Goal: Information Seeking & Learning: Learn about a topic

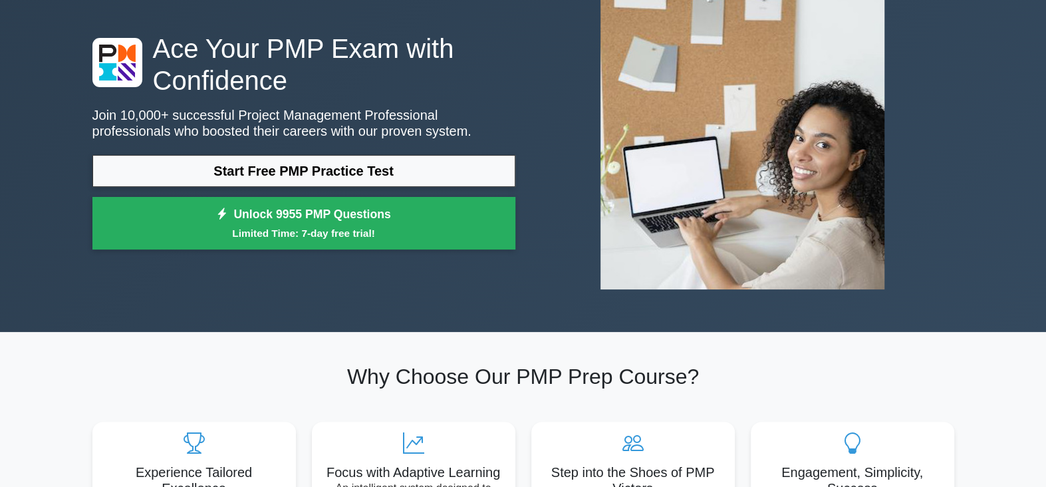
scroll to position [110, 0]
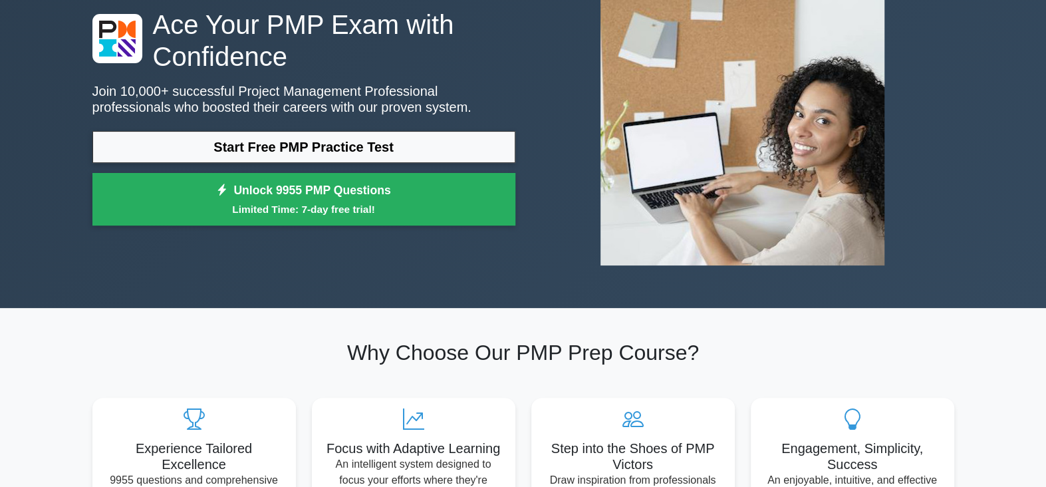
click at [122, 157] on link "Start Free PMP Practice Test" at bounding box center [303, 147] width 423 height 32
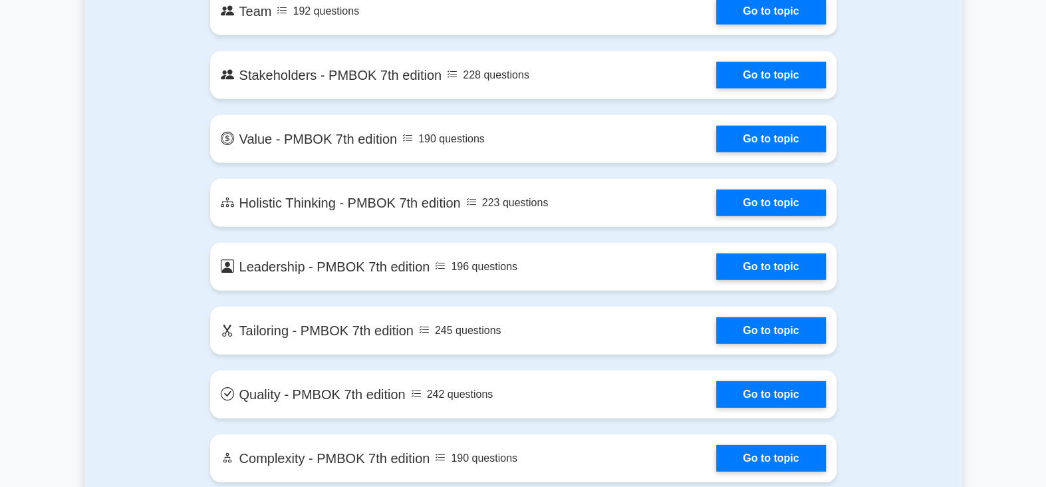
scroll to position [2771, 0]
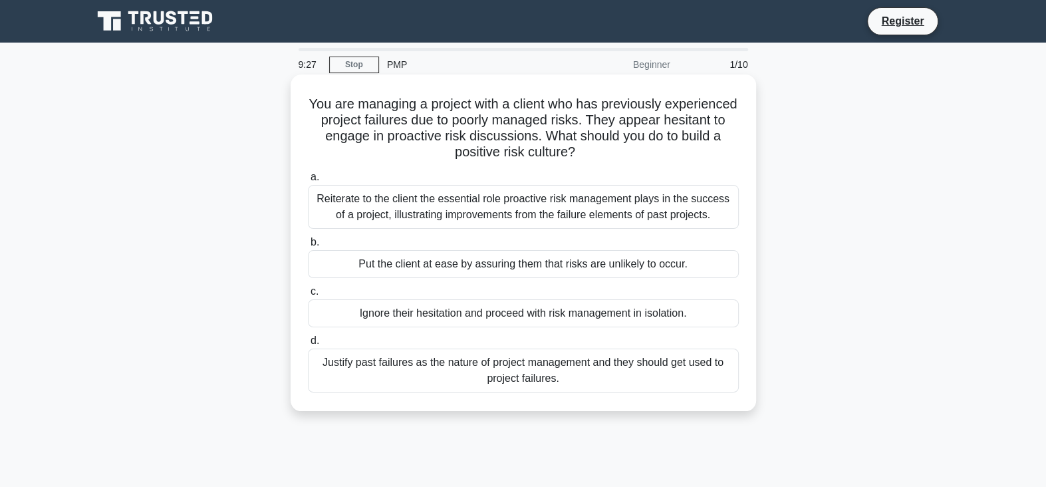
click at [414, 221] on div "Reiterate to the client the essential role proactive risk management plays in t…" at bounding box center [523, 207] width 431 height 44
click at [308, 182] on input "a. Reiterate to the client the essential role proactive risk management plays i…" at bounding box center [308, 177] width 0 height 9
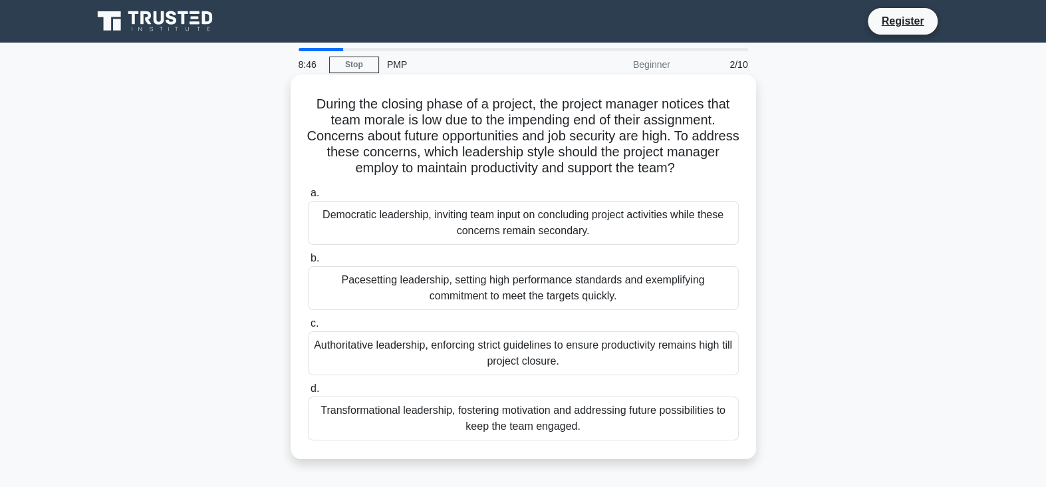
click at [446, 420] on div "Transformational leadership, fostering motivation and addressing future possibi…" at bounding box center [523, 418] width 431 height 44
click at [308, 393] on input "d. Transformational leadership, fostering motivation and addressing future poss…" at bounding box center [308, 388] width 0 height 9
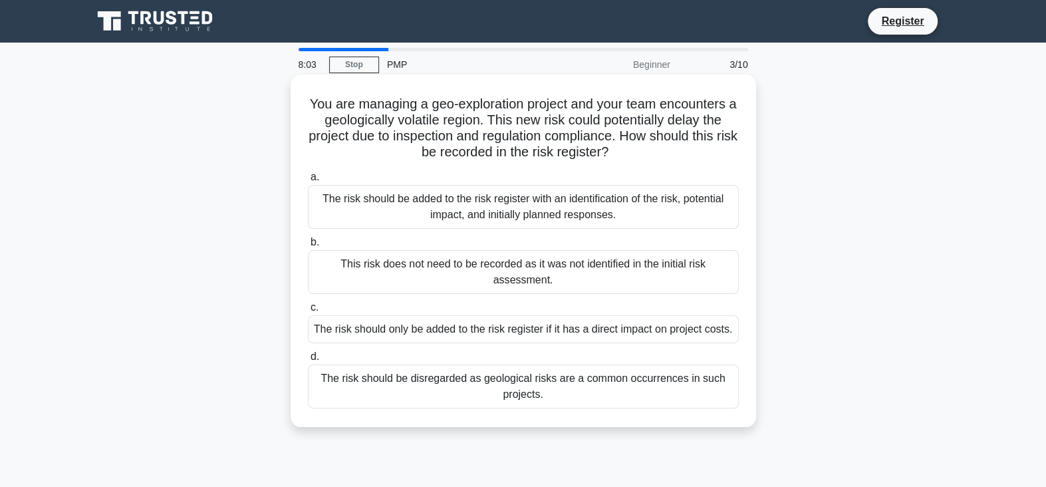
click at [340, 211] on div "The risk should be added to the risk register with an identification of the ris…" at bounding box center [523, 207] width 431 height 44
click at [308, 182] on input "a. The risk should be added to the risk register with an identification of the …" at bounding box center [308, 177] width 0 height 9
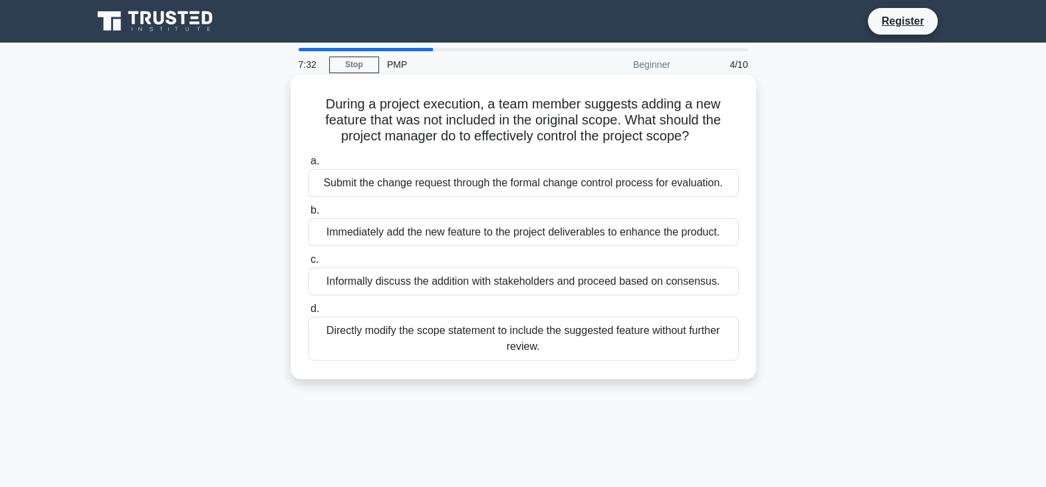
click at [460, 182] on div "Submit the change request through the formal change control process for evaluat…" at bounding box center [523, 183] width 431 height 28
click at [308, 166] on input "a. Submit the change request through the formal change control process for eval…" at bounding box center [308, 161] width 0 height 9
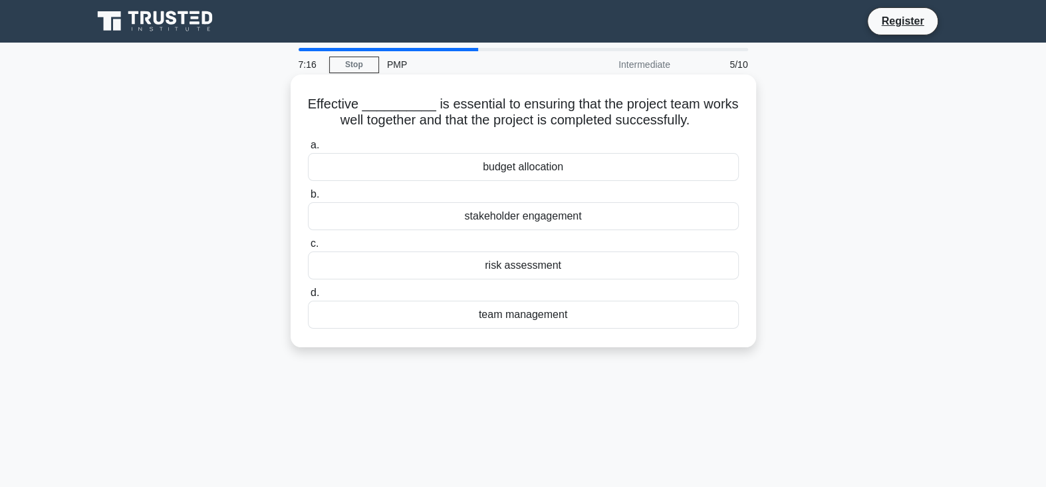
click at [531, 315] on div "team management" at bounding box center [523, 315] width 431 height 28
click at [308, 297] on input "d. team management" at bounding box center [308, 293] width 0 height 9
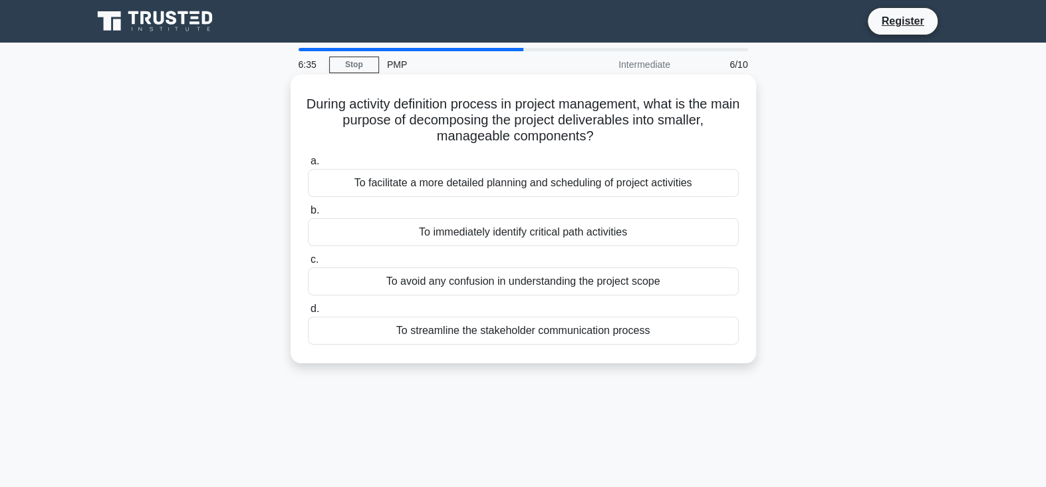
click at [444, 186] on div "To facilitate a more detailed planning and scheduling of project activities" at bounding box center [523, 183] width 431 height 28
click at [308, 166] on input "a. To facilitate a more detailed planning and scheduling of project activities" at bounding box center [308, 161] width 0 height 9
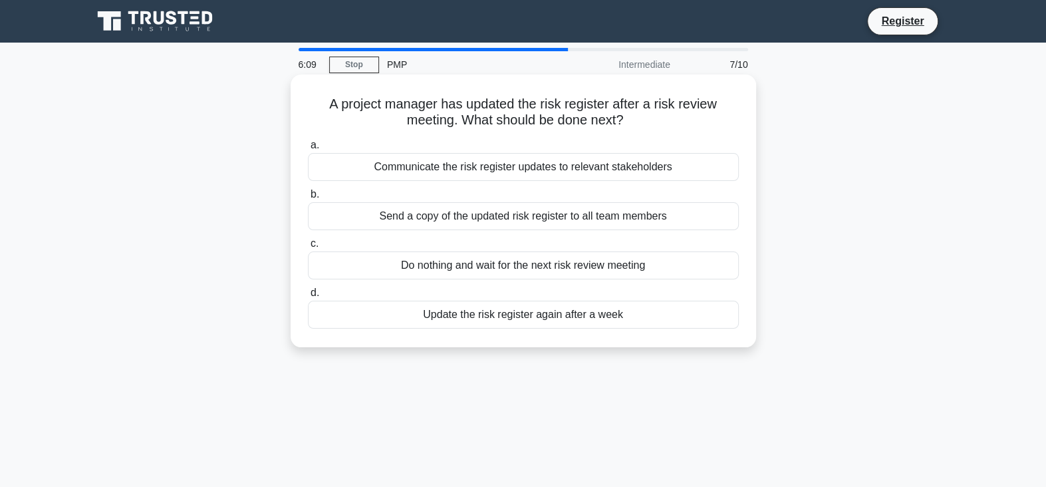
click at [447, 217] on div "Send a copy of the updated risk register to all team members" at bounding box center [523, 216] width 431 height 28
click at [308, 199] on input "b. Send a copy of the updated risk register to all team members" at bounding box center [308, 194] width 0 height 9
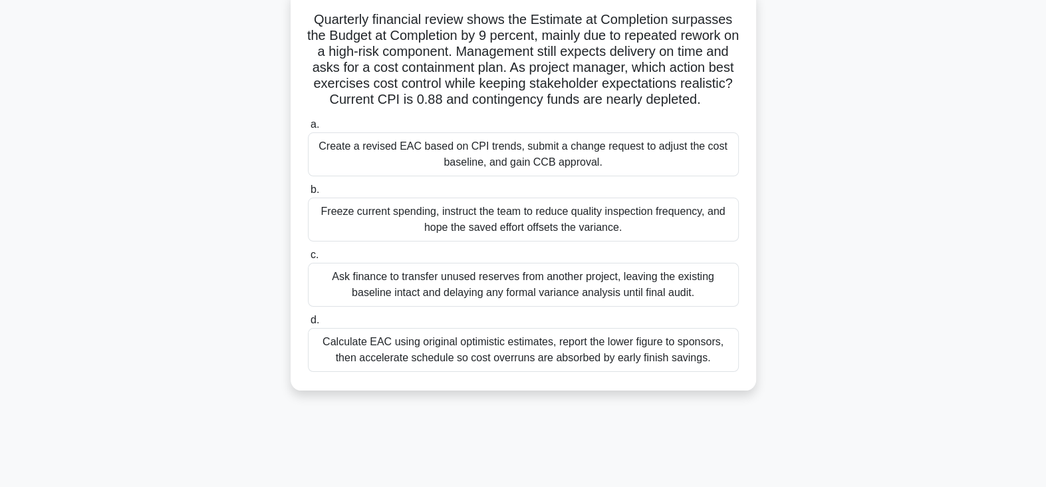
scroll to position [110, 0]
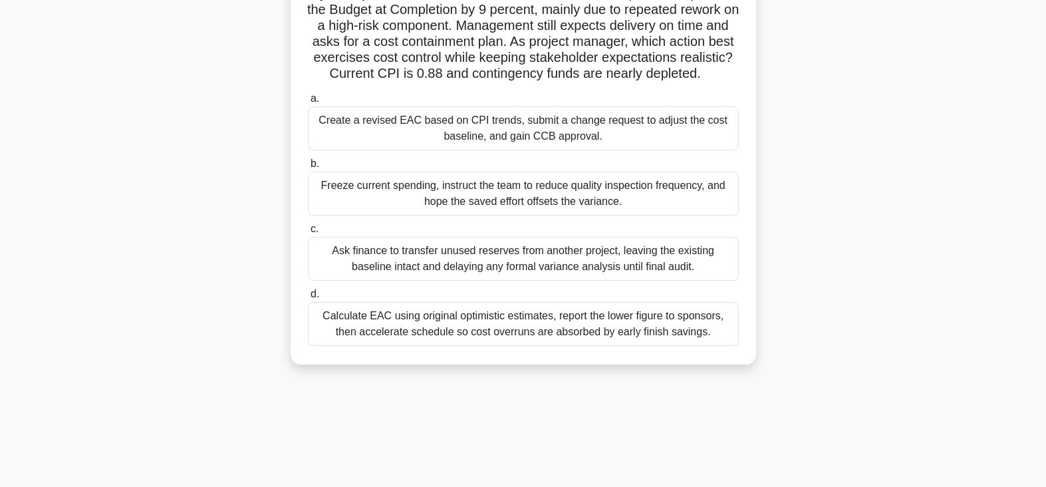
click at [400, 150] on div "Create a revised EAC based on CPI trends, submit a change request to adjust the…" at bounding box center [523, 128] width 431 height 44
click at [308, 103] on input "a. Create a revised EAC based on CPI trends, submit a change request to adjust …" at bounding box center [308, 98] width 0 height 9
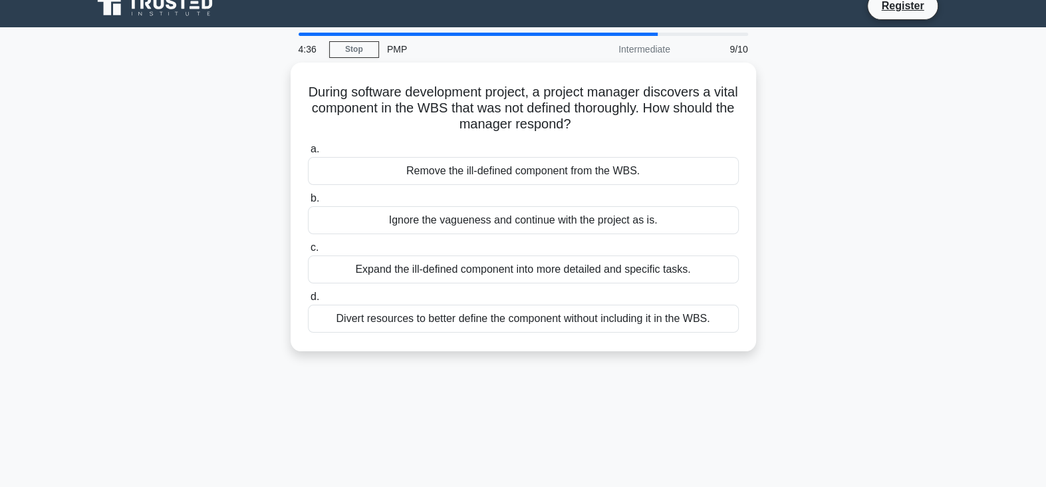
scroll to position [0, 0]
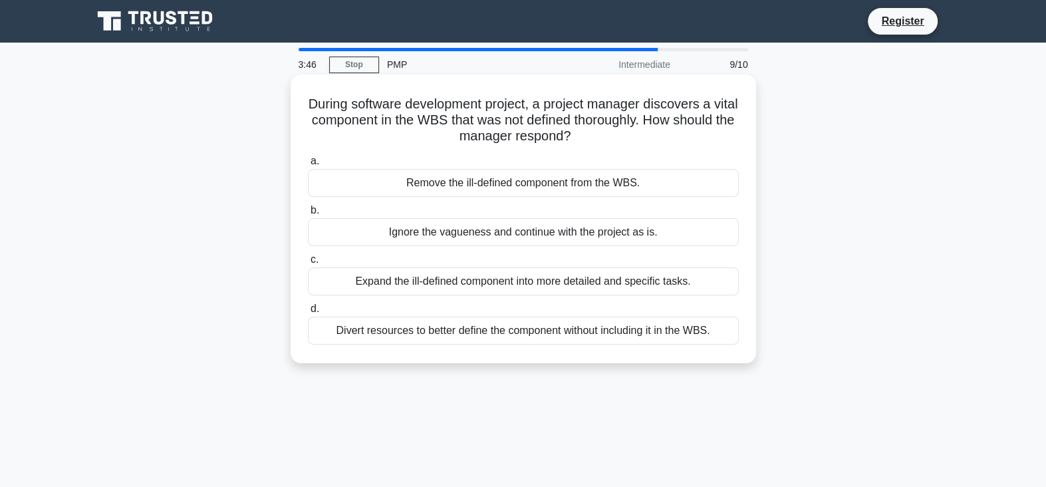
click at [362, 283] on div "Expand the ill-defined component into more detailed and specific tasks." at bounding box center [523, 281] width 431 height 28
click at [308, 264] on input "c. Expand the ill-defined component into more detailed and specific tasks." at bounding box center [308, 259] width 0 height 9
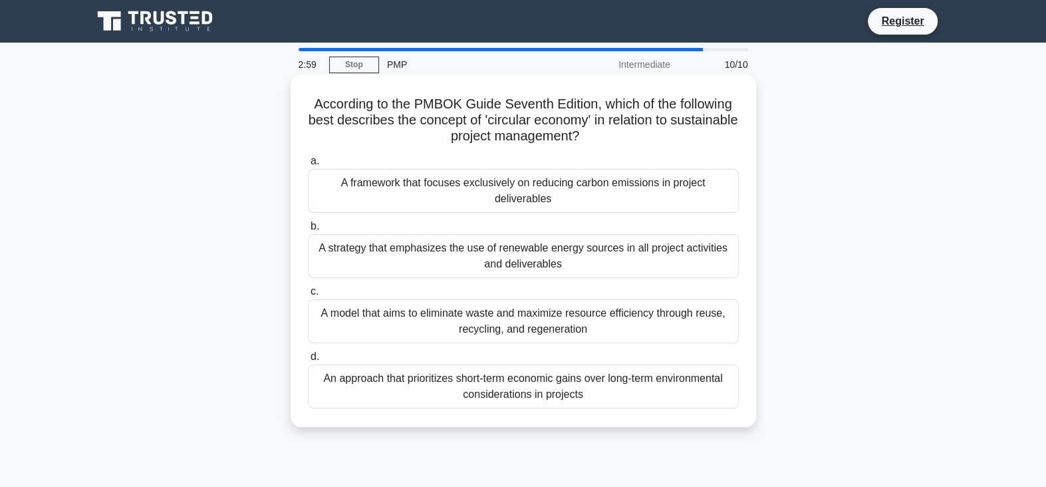
click at [596, 327] on div "A model that aims to eliminate waste and maximize resource efficiency through r…" at bounding box center [523, 321] width 431 height 44
click at [308, 296] on input "c. A model that aims to eliminate waste and maximize resource efficiency throug…" at bounding box center [308, 291] width 0 height 9
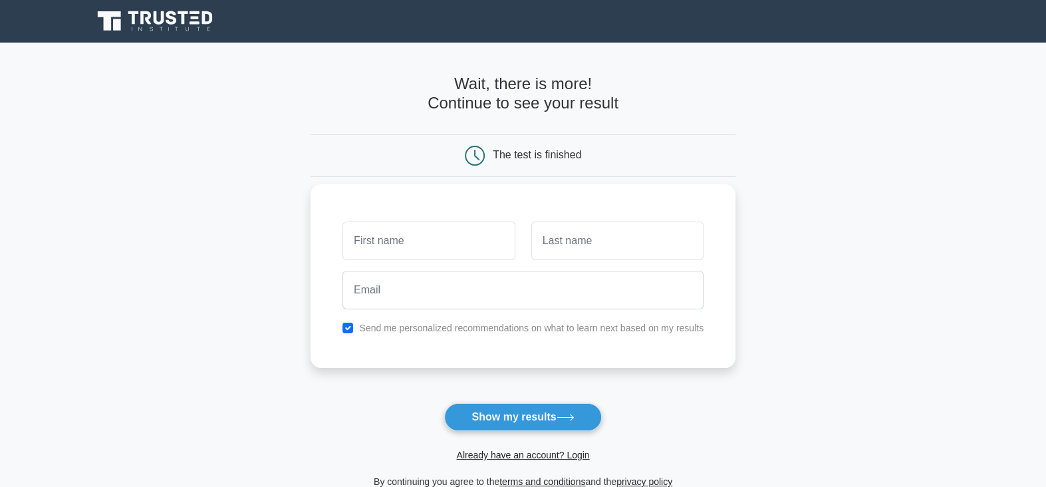
click at [468, 239] on input "text" at bounding box center [429, 240] width 172 height 39
type input "[PERSON_NAME]"
type input "Borralho"
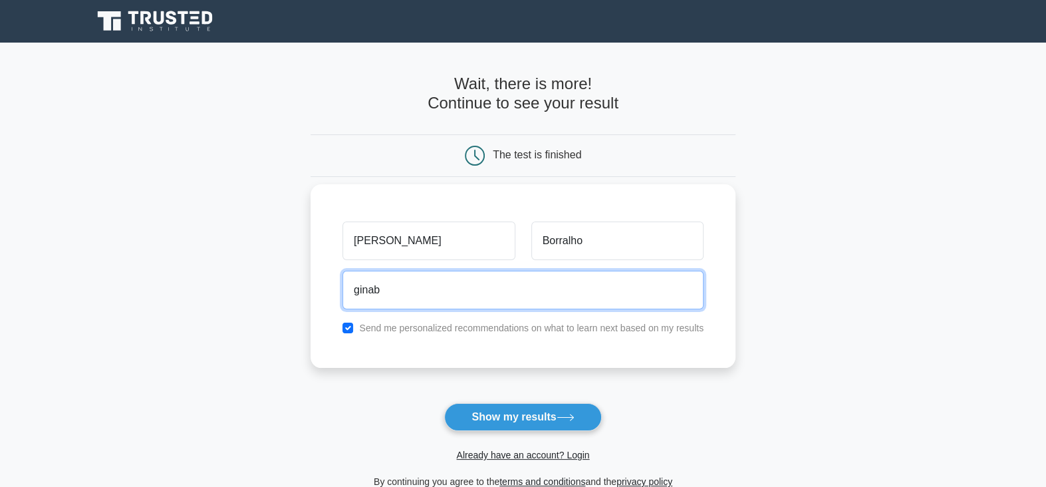
type input "[EMAIL_ADDRESS][DOMAIN_NAME]"
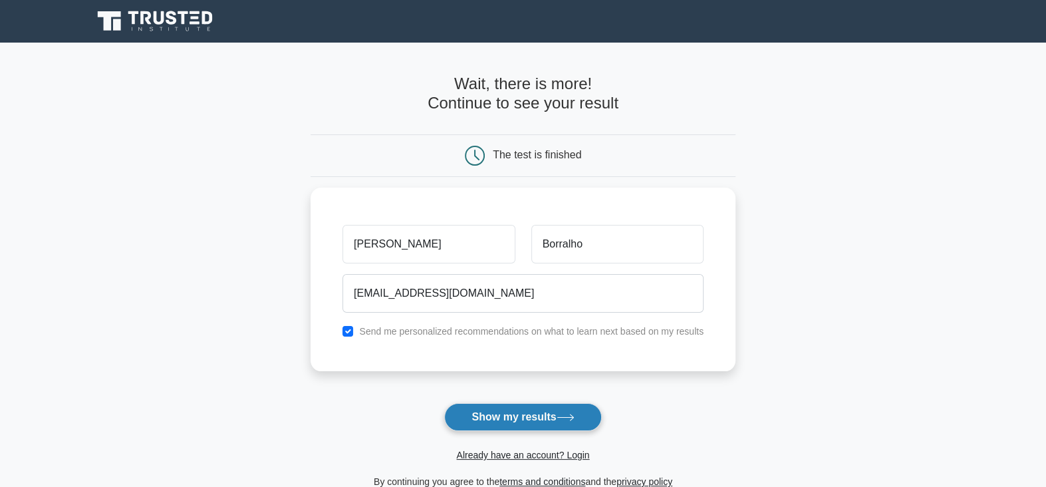
click at [535, 413] on button "Show my results" at bounding box center [522, 417] width 157 height 28
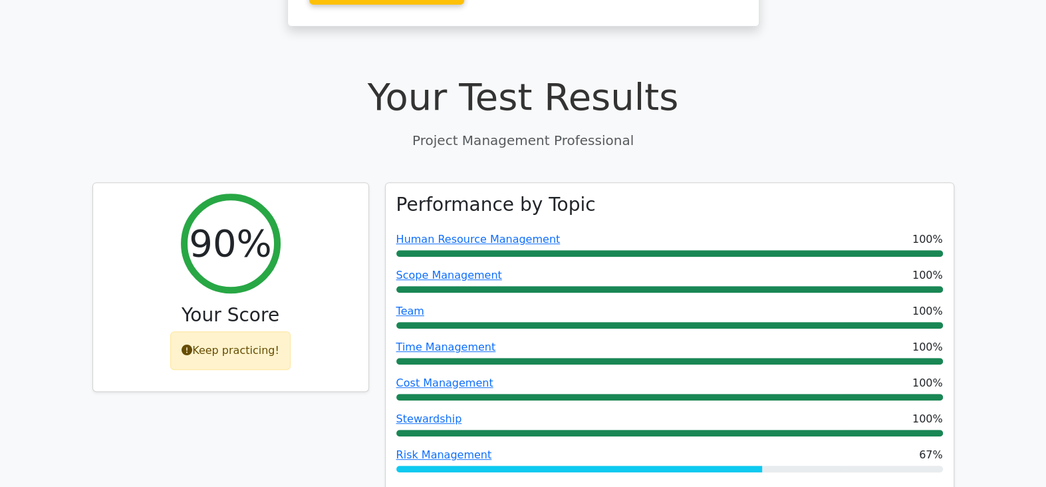
scroll to position [443, 0]
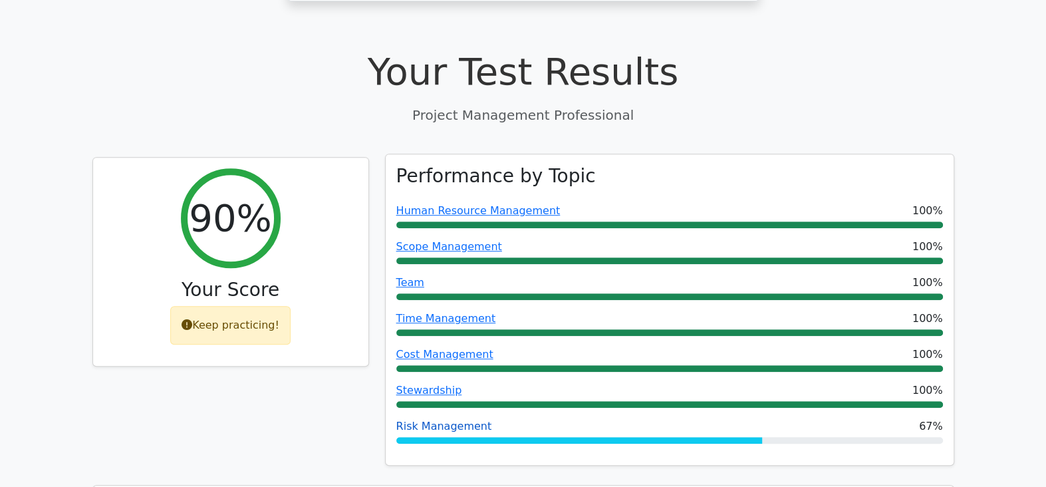
click at [416, 420] on link "Risk Management" at bounding box center [444, 426] width 96 height 13
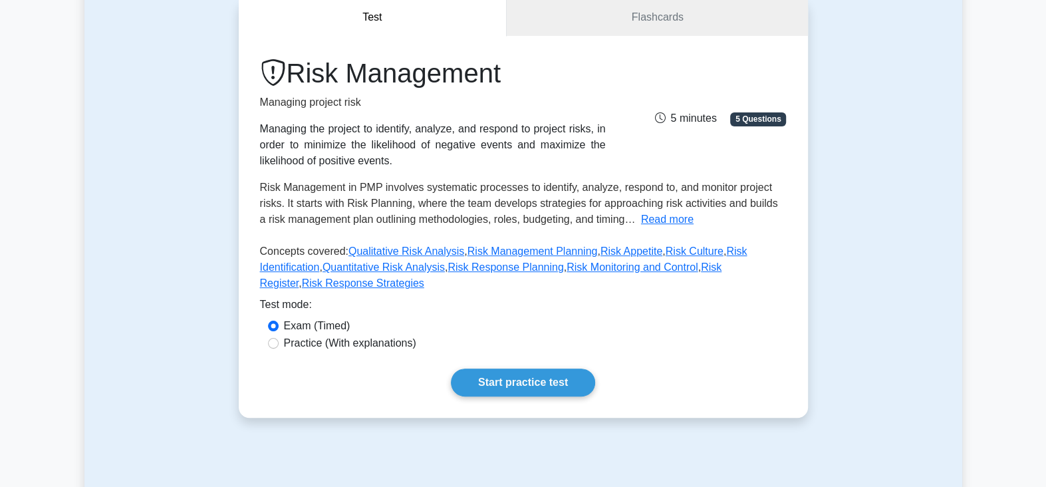
scroll to position [110, 0]
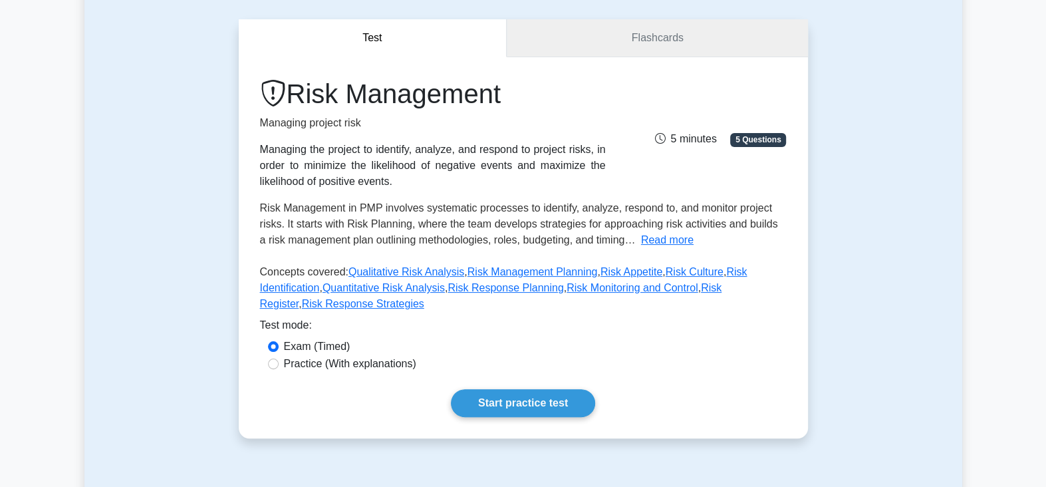
click at [662, 36] on link "Flashcards" at bounding box center [657, 38] width 301 height 38
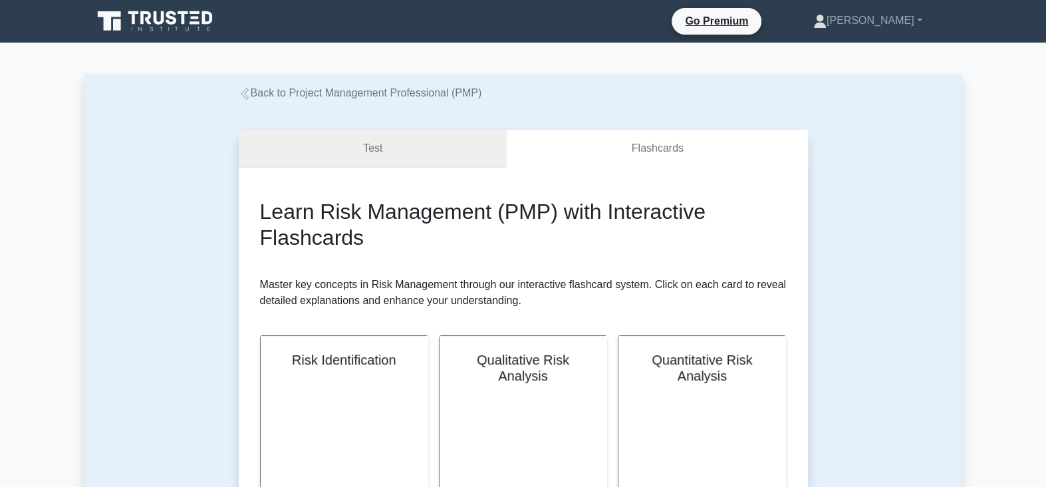
scroll to position [221, 0]
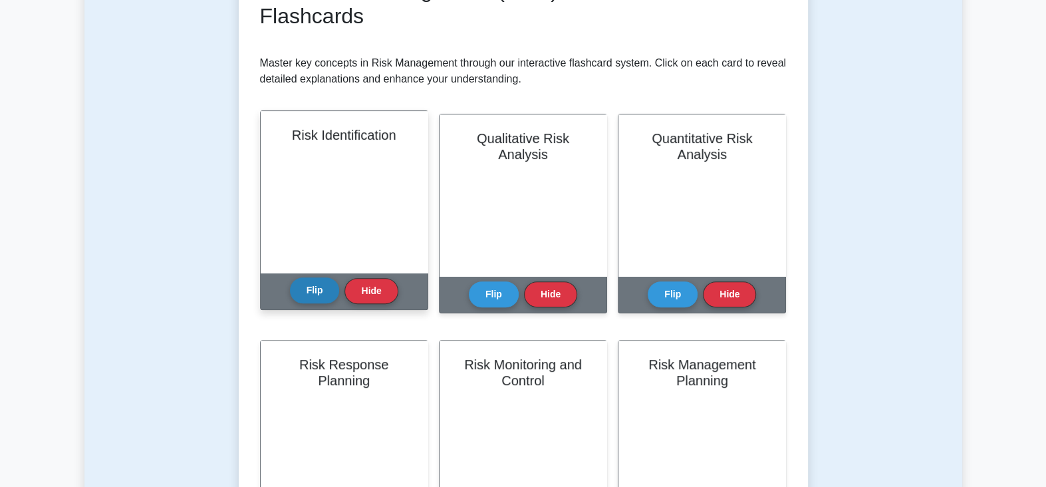
click at [323, 295] on button "Flip" at bounding box center [315, 290] width 50 height 26
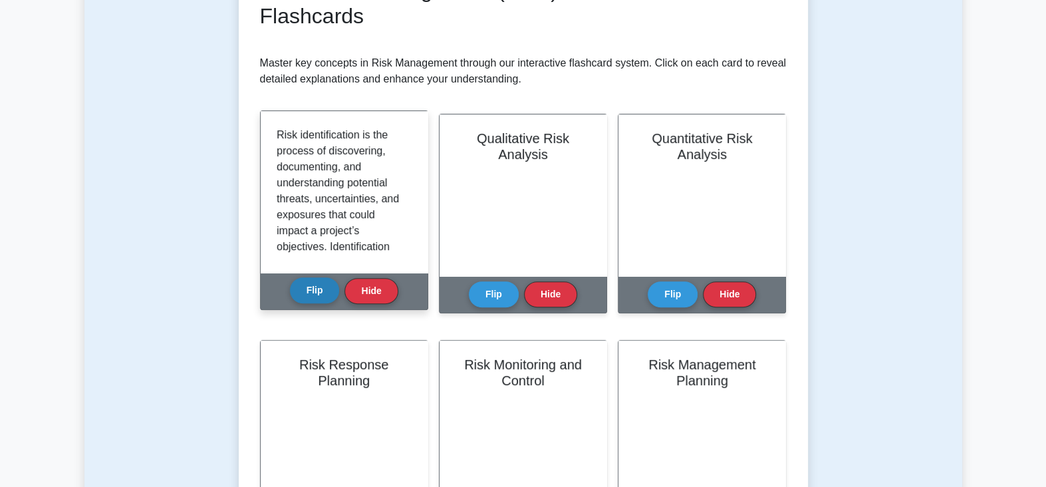
click at [323, 295] on button "Flip" at bounding box center [315, 290] width 50 height 26
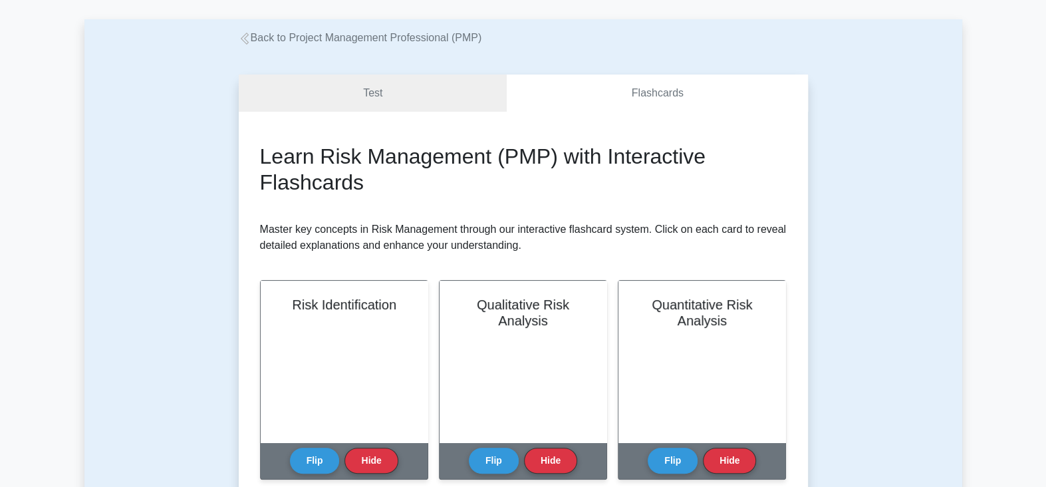
scroll to position [0, 0]
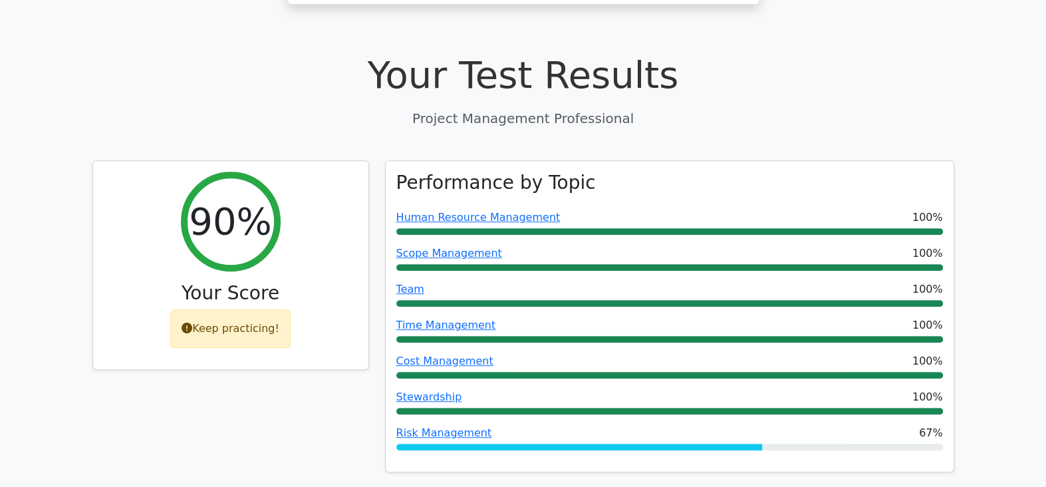
scroll to position [443, 0]
